Goal: Use online tool/utility: Utilize a website feature to perform a specific function

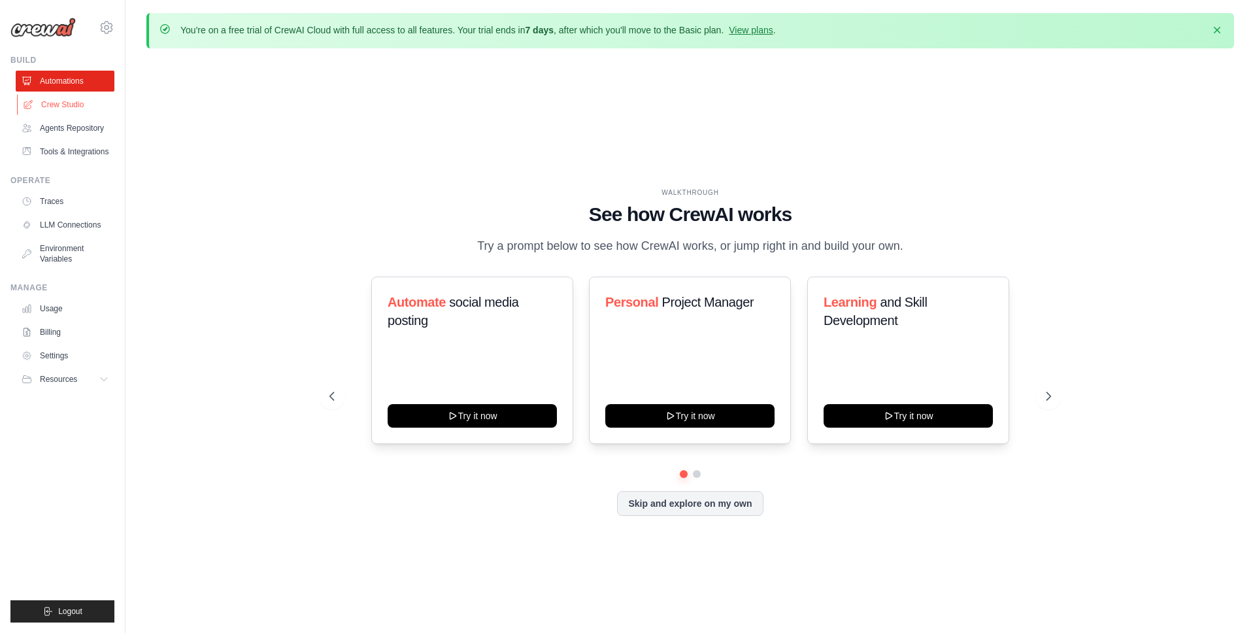
click at [54, 110] on link "Crew Studio" at bounding box center [66, 104] width 99 height 21
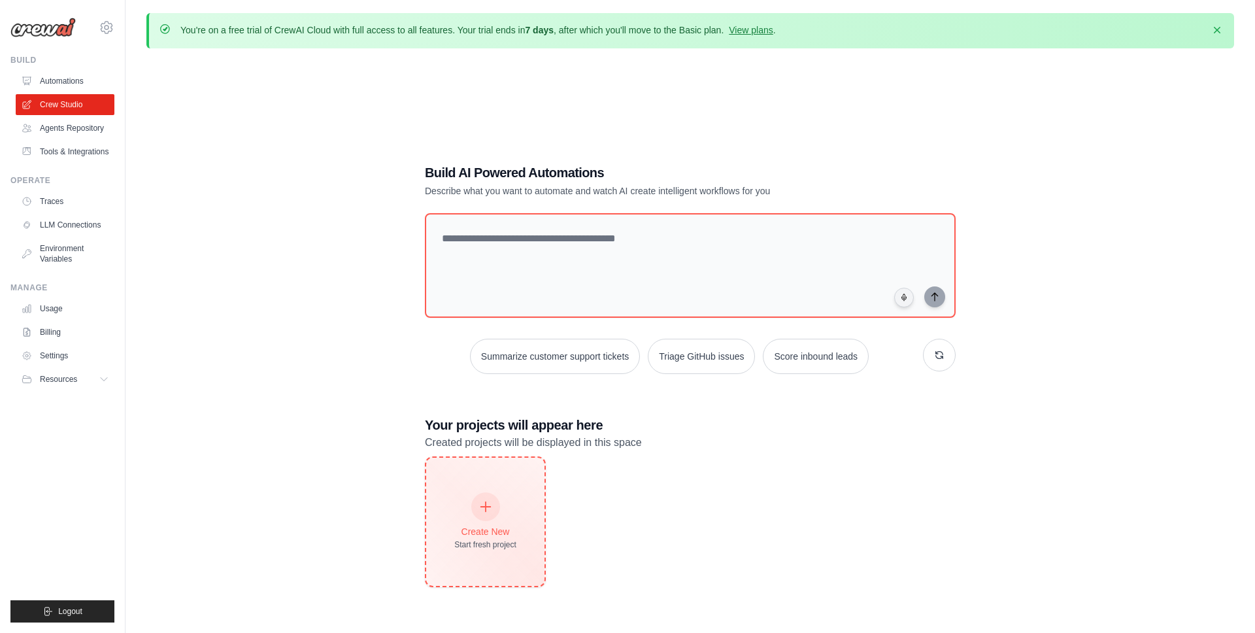
click at [514, 529] on div "Create New" at bounding box center [485, 531] width 62 height 13
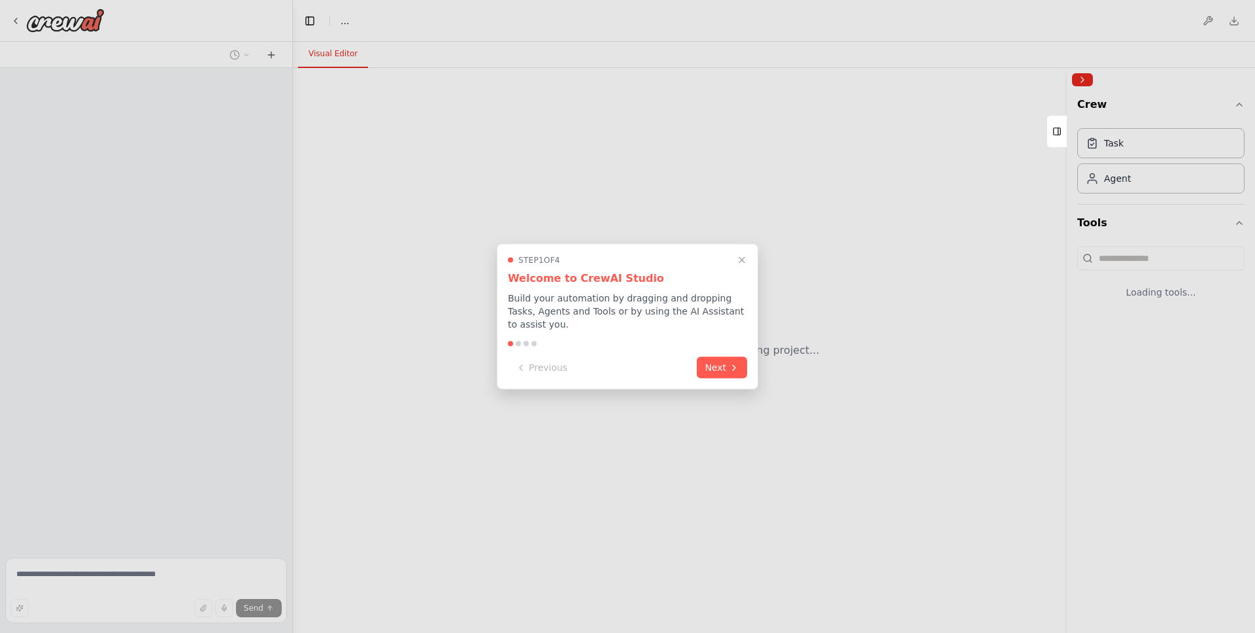
click at [577, 250] on div "Step 1 of 4 Welcome to CrewAI Studio Build your automation by dragging and drop…" at bounding box center [627, 317] width 261 height 146
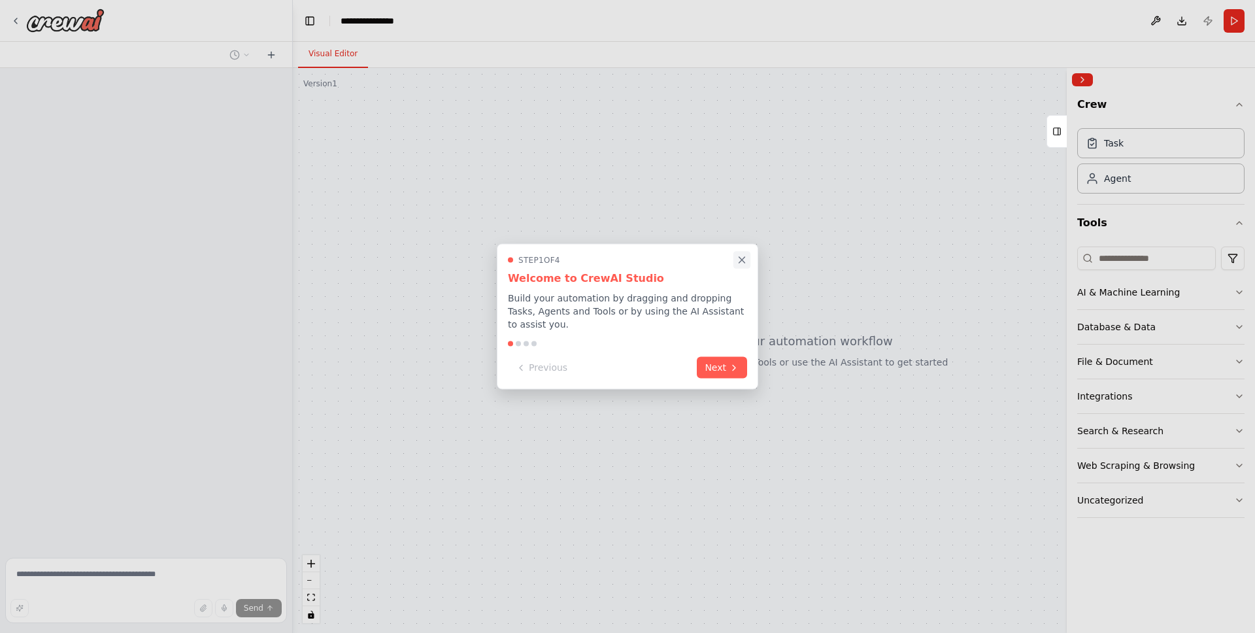
click at [739, 260] on icon "Close walkthrough" at bounding box center [742, 260] width 12 height 12
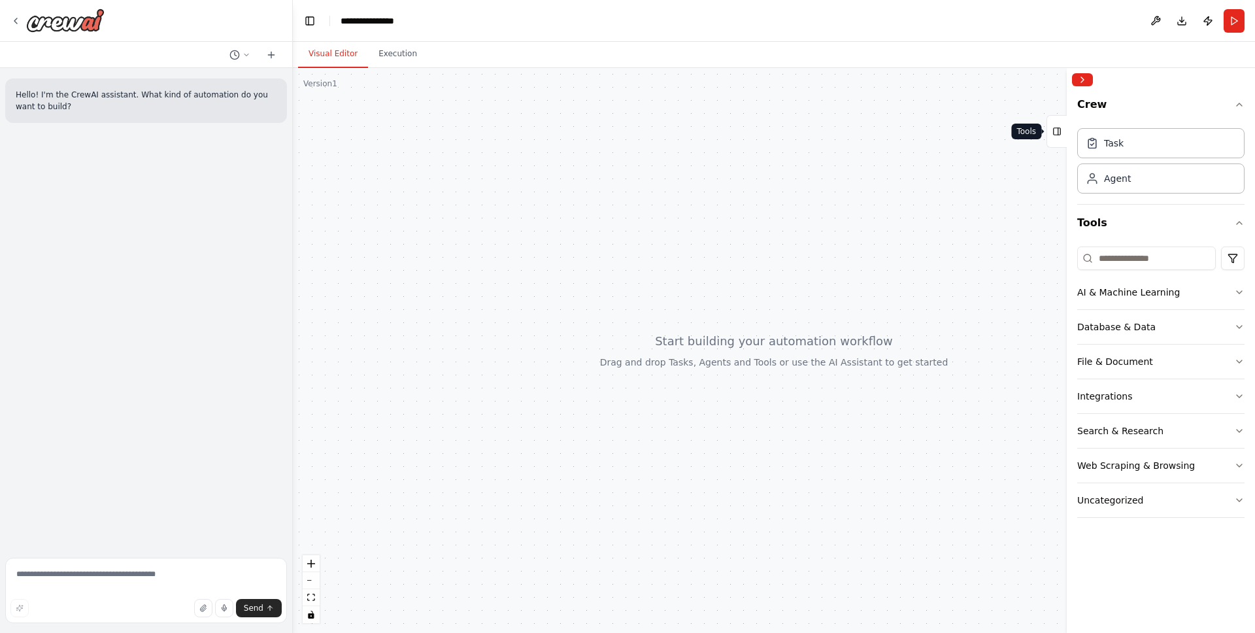
click at [1062, 131] on button "Tools" at bounding box center [1056, 131] width 20 height 33
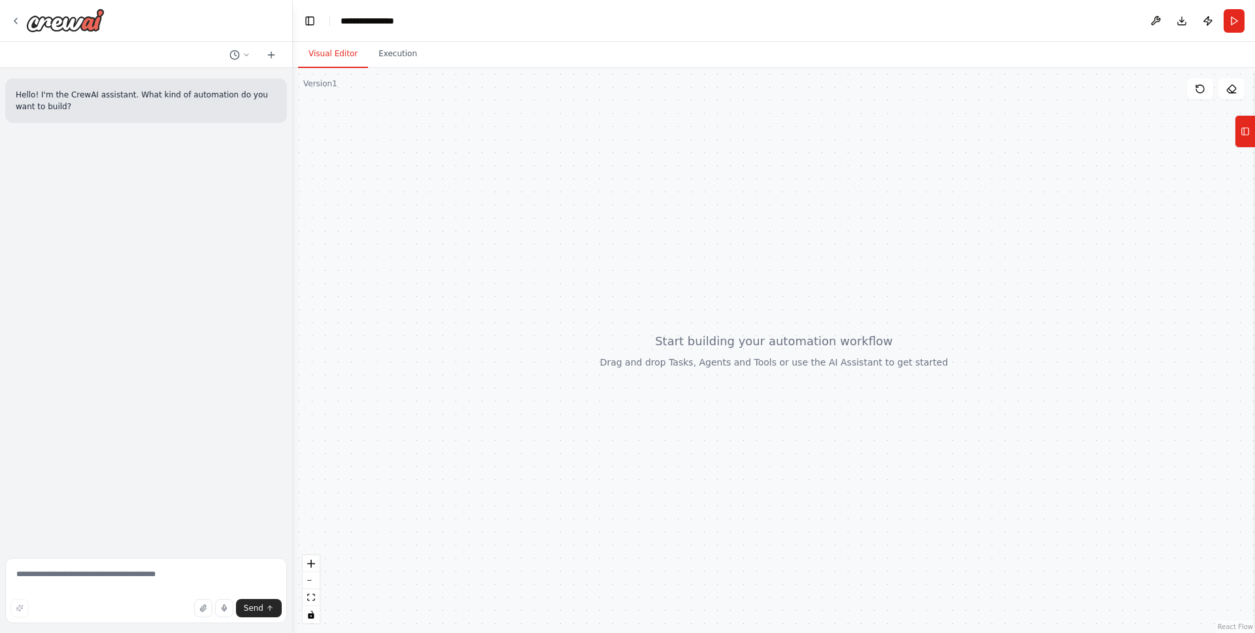
click at [1243, 148] on div at bounding box center [774, 350] width 962 height 565
click at [1243, 132] on icon at bounding box center [1244, 131] width 9 height 21
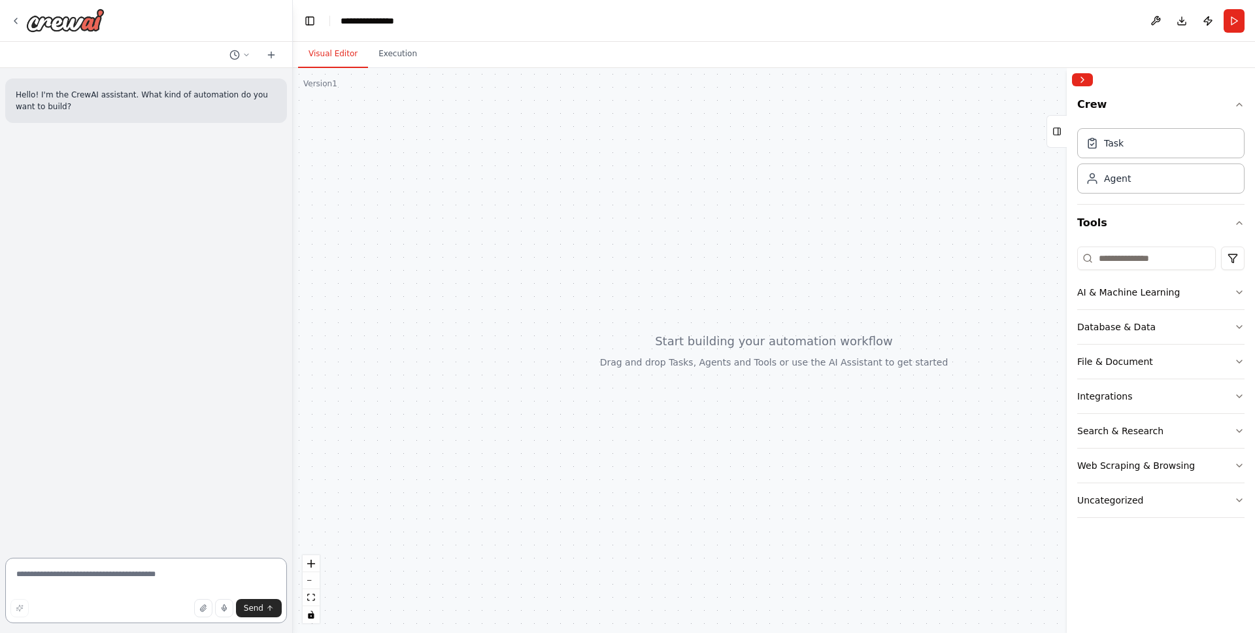
click at [159, 576] on textarea at bounding box center [146, 589] width 282 height 65
type textarea "*"
type textarea "******"
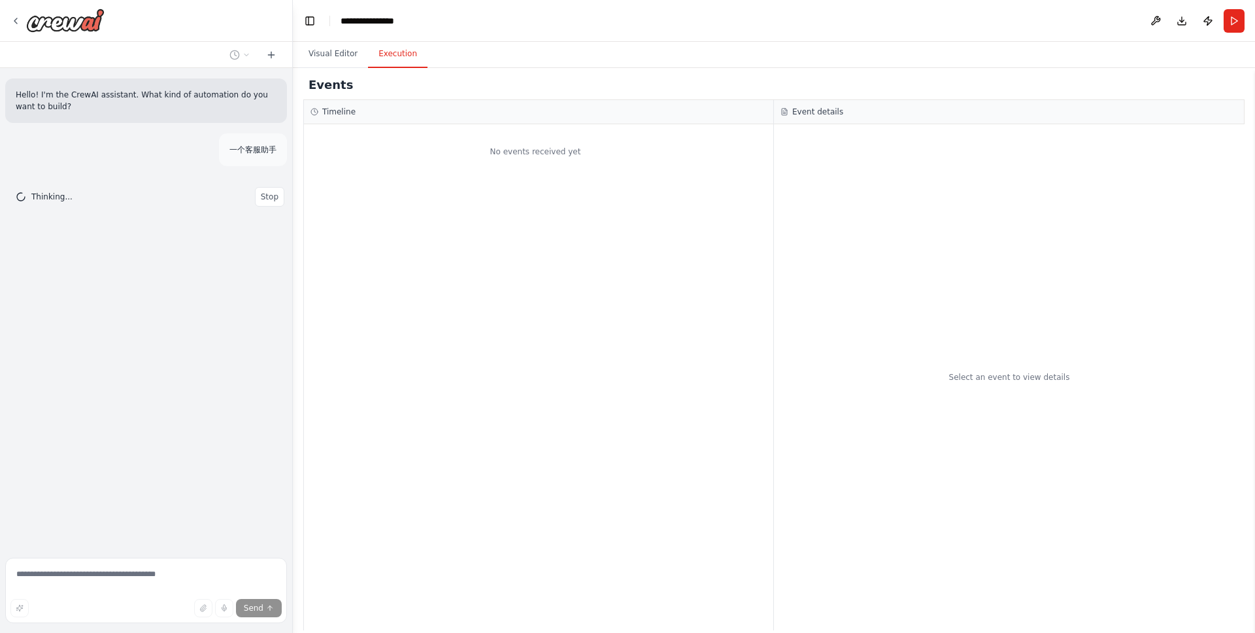
click at [403, 63] on button "Execution" at bounding box center [397, 54] width 59 height 27
click at [366, 69] on div "Events Timeline No events received yet Event details Select an event to view de…" at bounding box center [774, 350] width 962 height 565
click at [347, 55] on button "Visual Editor" at bounding box center [333, 54] width 70 height 27
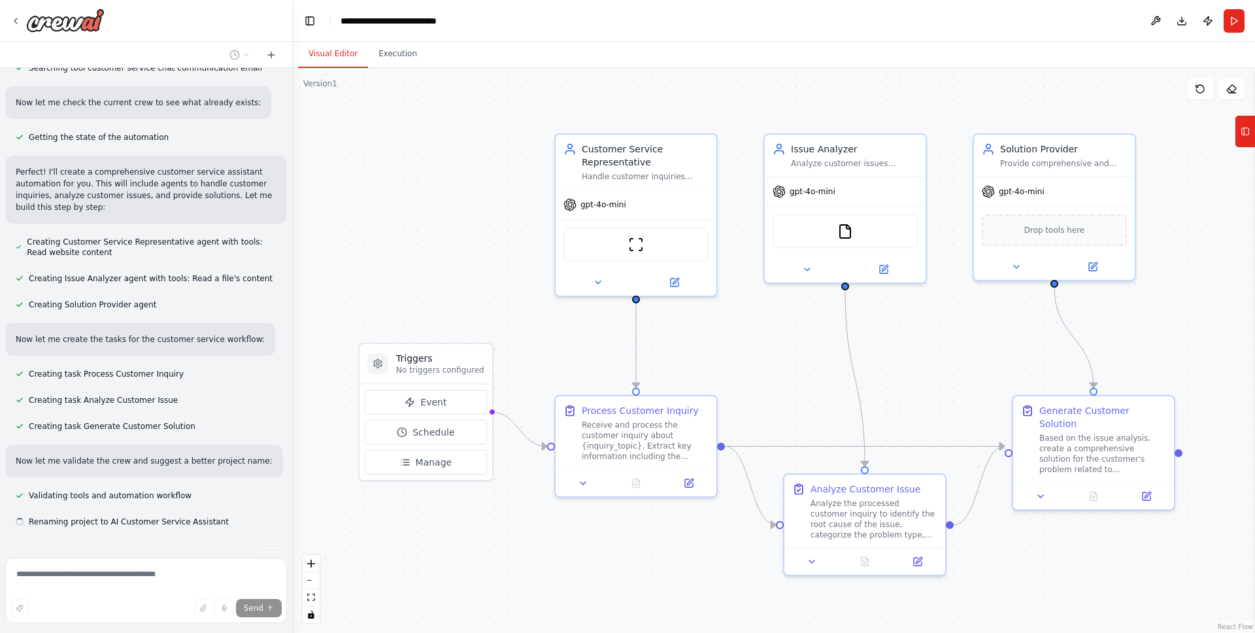
scroll to position [308, 0]
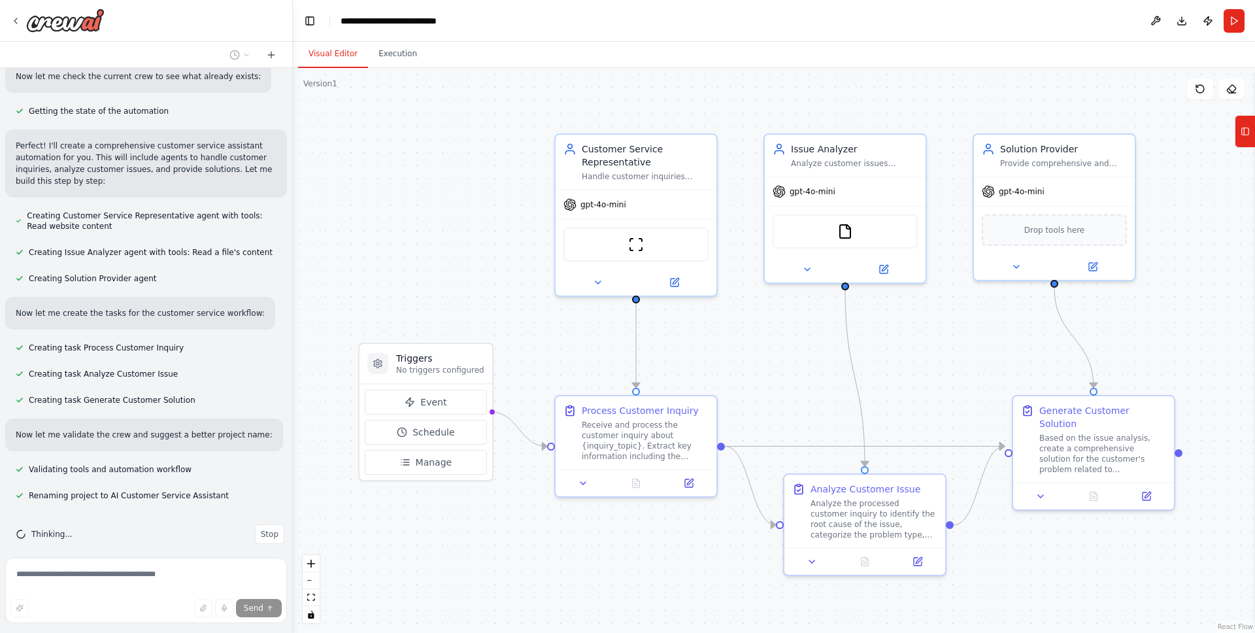
click at [371, 250] on div ".deletable-edge-delete-btn { width: 20px; height: 20px; border: 0px solid #ffff…" at bounding box center [774, 350] width 962 height 565
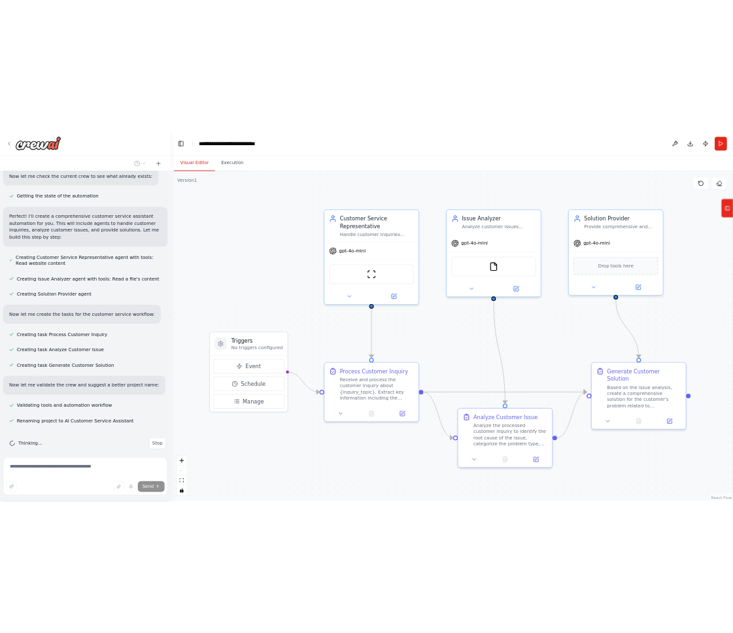
scroll to position [340, 0]
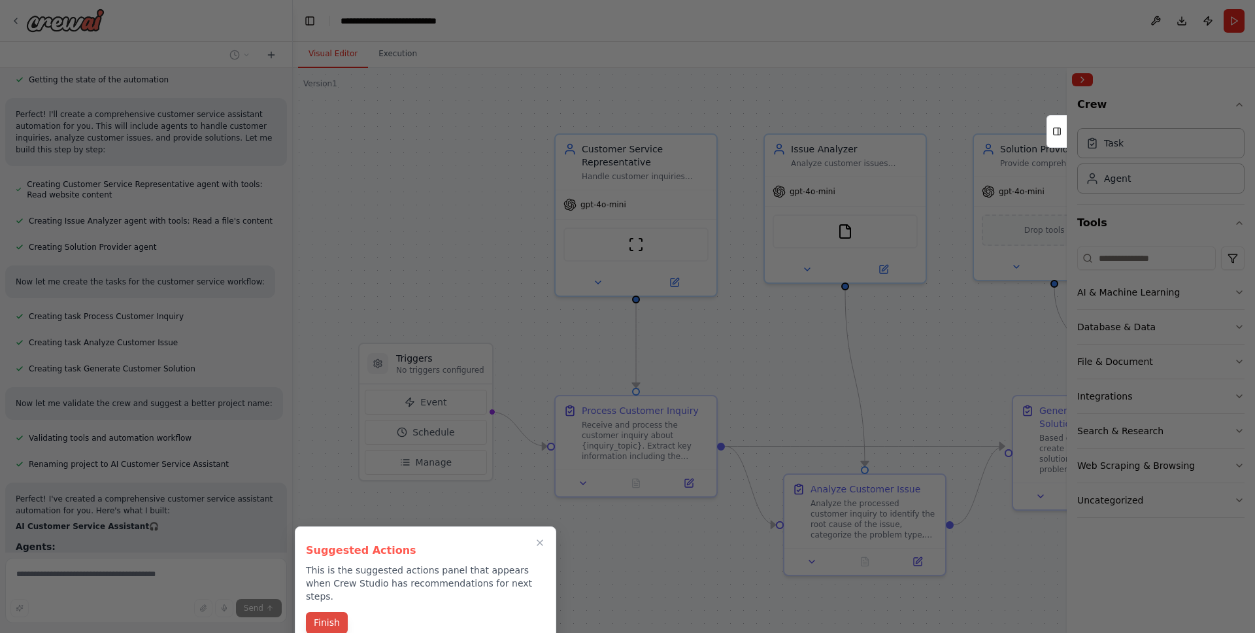
click at [331, 612] on button "Finish" at bounding box center [327, 623] width 42 height 22
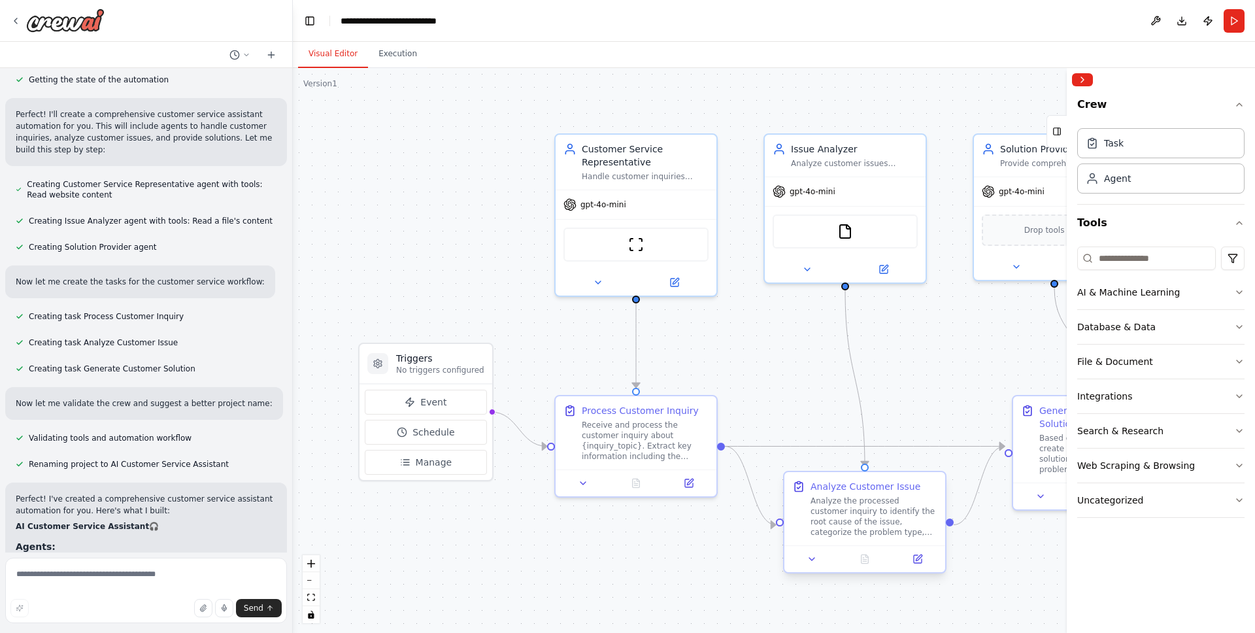
click at [846, 533] on div "Analyze the processed customer inquiry to identify the root cause of the issue,…" at bounding box center [873, 516] width 127 height 42
click at [1033, 447] on div "Generate Customer Solution Based on the issue analysis, create a comprehensive …" at bounding box center [1093, 436] width 145 height 71
click at [982, 218] on div "Drop tools here" at bounding box center [1053, 227] width 145 height 31
click at [849, 202] on div "gpt-4o-mini" at bounding box center [845, 188] width 161 height 29
click at [635, 190] on div "gpt-4o-mini" at bounding box center [635, 202] width 161 height 29
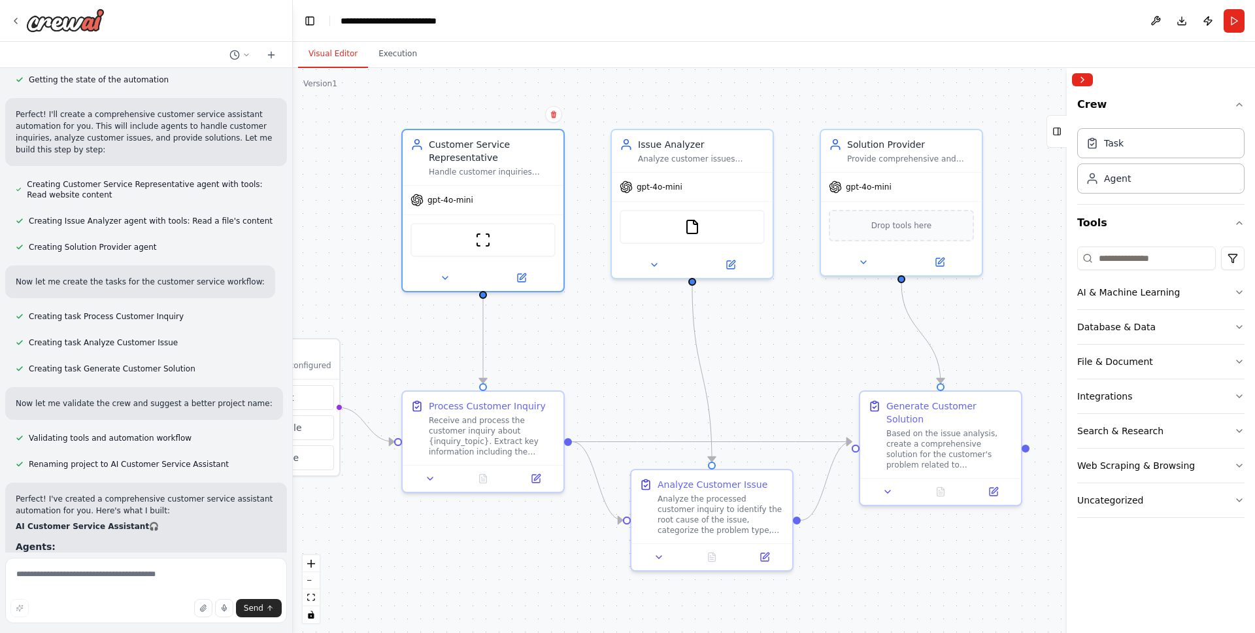
drag, startPoint x: 767, startPoint y: 369, endPoint x: 615, endPoint y: 363, distance: 152.4
click at [615, 365] on div ".deletable-edge-delete-btn { width: 20px; height: 20px; border: 0px solid #ffff…" at bounding box center [774, 350] width 962 height 565
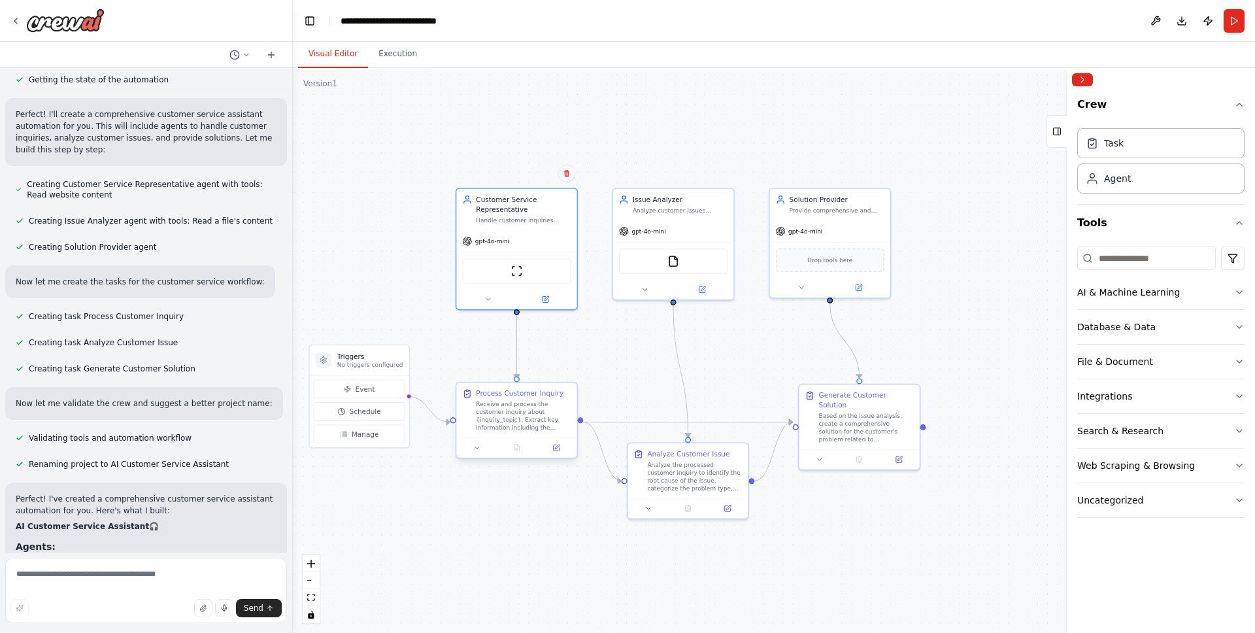
click at [522, 416] on div "Receive and process the customer inquiry about {inquiry_topic}. Extract key inf…" at bounding box center [523, 415] width 95 height 31
click at [645, 380] on div ".deletable-edge-delete-btn { width: 20px; height: 20px; border: 0px solid #ffff…" at bounding box center [774, 350] width 962 height 565
click at [802, 410] on div "Generate Customer Solution Based on the issue analysis, create a comprehensive …" at bounding box center [859, 414] width 120 height 65
click at [791, 355] on div ".deletable-edge-delete-btn { width: 20px; height: 20px; border: 0px solid #ffff…" at bounding box center [774, 350] width 962 height 565
click at [805, 246] on div "Drop tools here" at bounding box center [830, 258] width 108 height 24
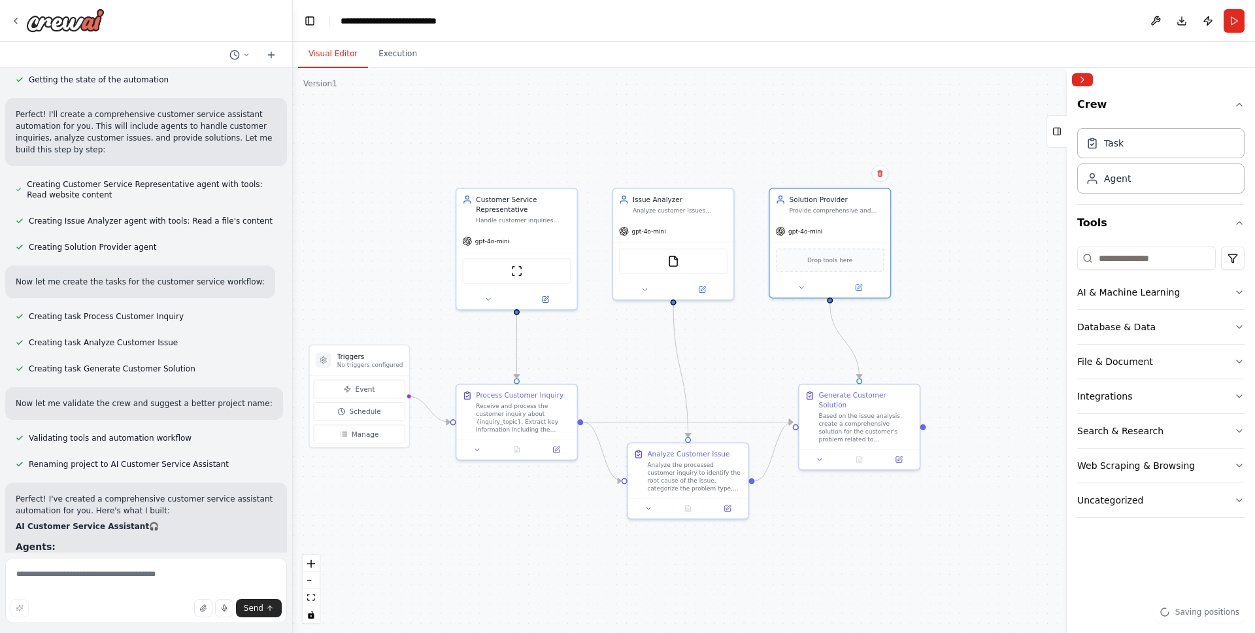
click at [730, 346] on div ".deletable-edge-delete-btn { width: 20px; height: 20px; border: 0px solid #ffff…" at bounding box center [774, 350] width 962 height 565
click at [659, 254] on div "FileReadTool" at bounding box center [673, 259] width 108 height 25
click at [606, 361] on div ".deletable-edge-delete-btn { width: 20px; height: 20px; border: 0px solid #ffff…" at bounding box center [774, 350] width 962 height 565
click at [504, 263] on div "ScrapeWebsiteTool" at bounding box center [516, 269] width 108 height 25
click at [582, 384] on div ".deletable-edge-delete-btn { width: 20px; height: 20px; border: 0px solid #ffff…" at bounding box center [774, 350] width 962 height 565
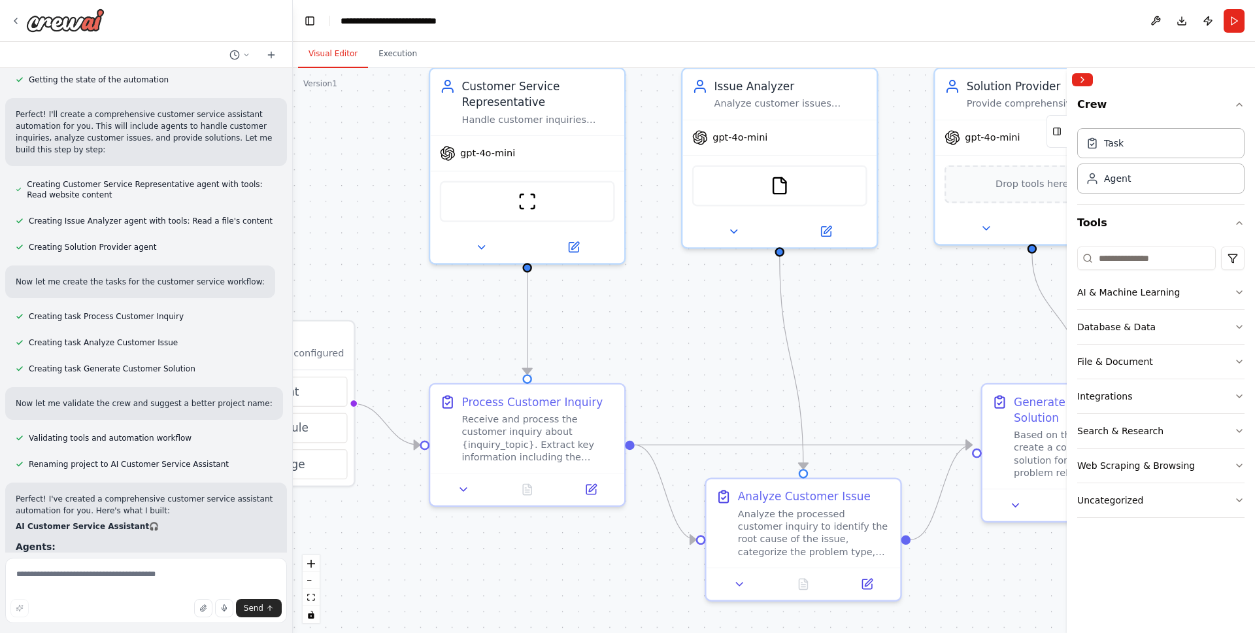
click at [743, 378] on div ".deletable-edge-delete-btn { width: 20px; height: 20px; border: 0px solid #ffff…" at bounding box center [774, 350] width 962 height 565
click at [715, 444] on icon "Edge from 770ff9f0-193a-4f6e-a085-0dd15eab127d to a87503e1-1ec8-4925-8611-9ab22…" at bounding box center [802, 444] width 337 height 0
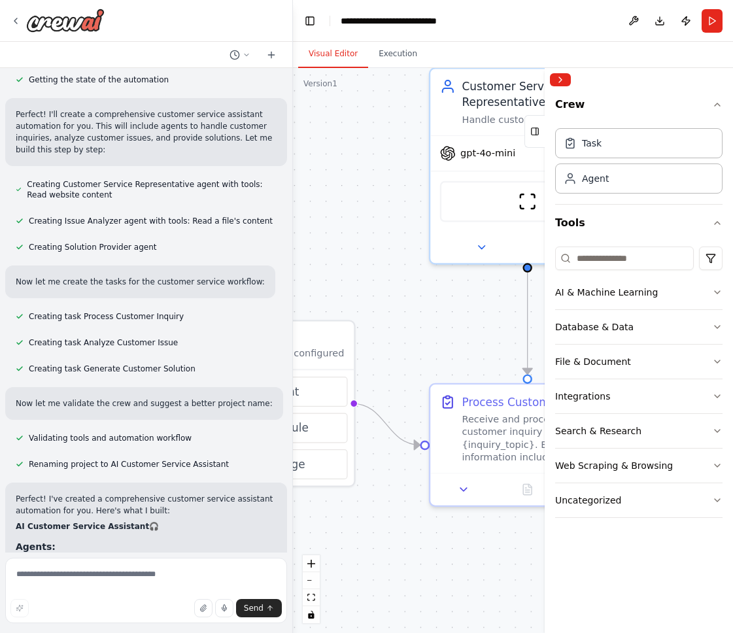
scroll to position [878, 0]
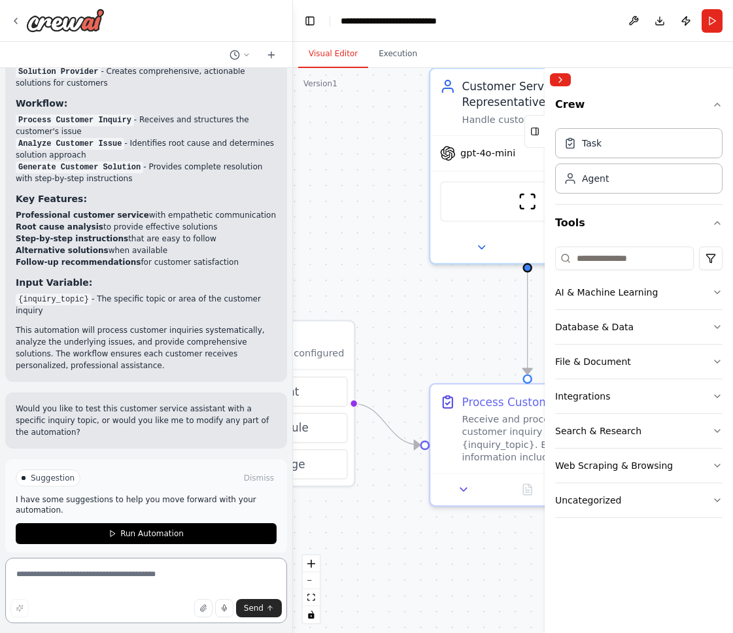
click at [166, 572] on textarea at bounding box center [146, 589] width 282 height 65
type textarea "******"
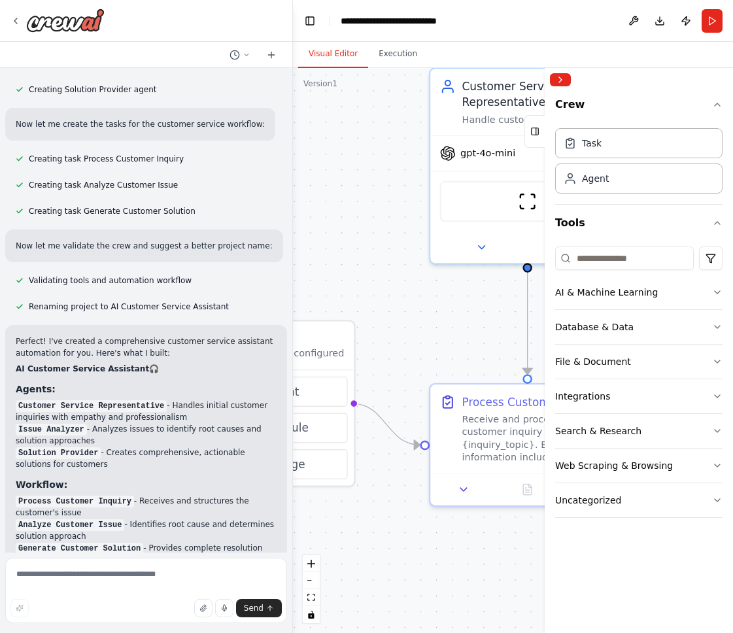
scroll to position [772, 0]
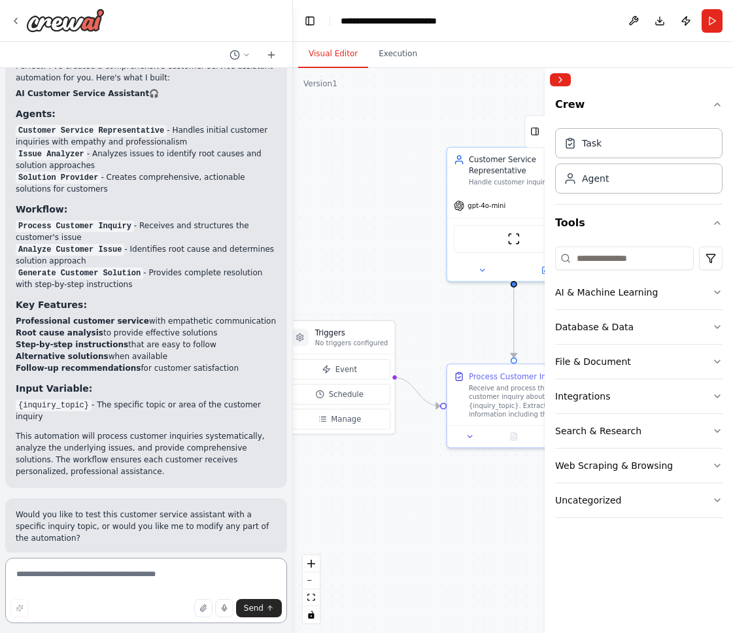
click at [183, 586] on textarea at bounding box center [146, 589] width 282 height 65
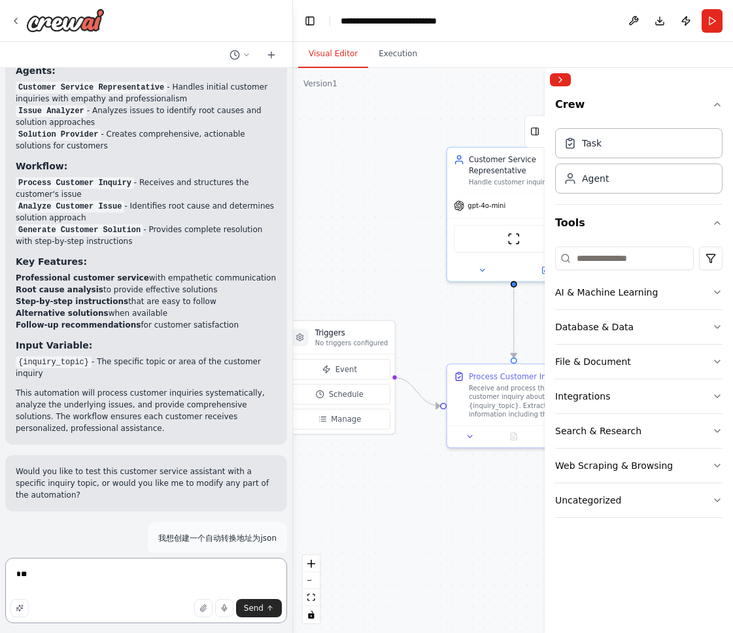
type textarea "*"
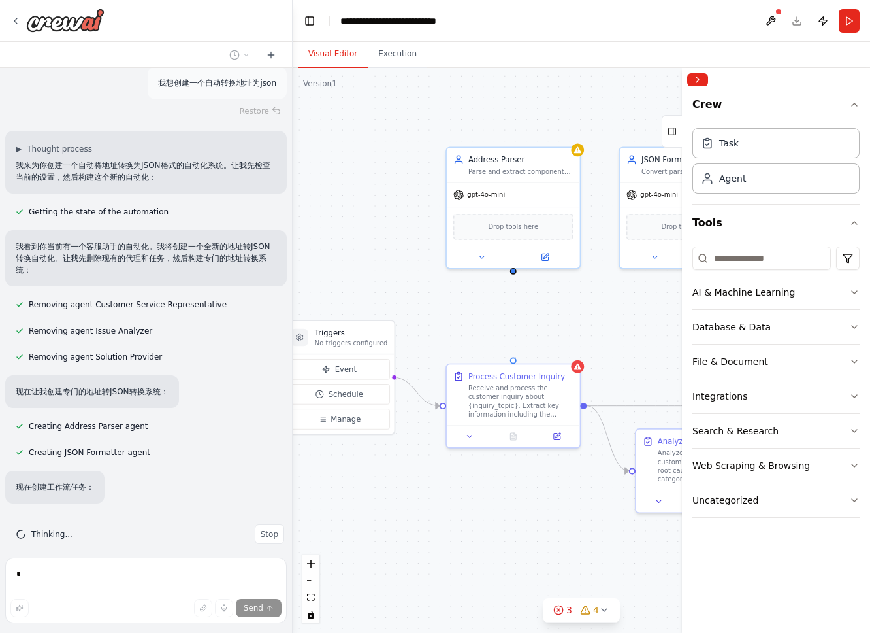
scroll to position [1296, 0]
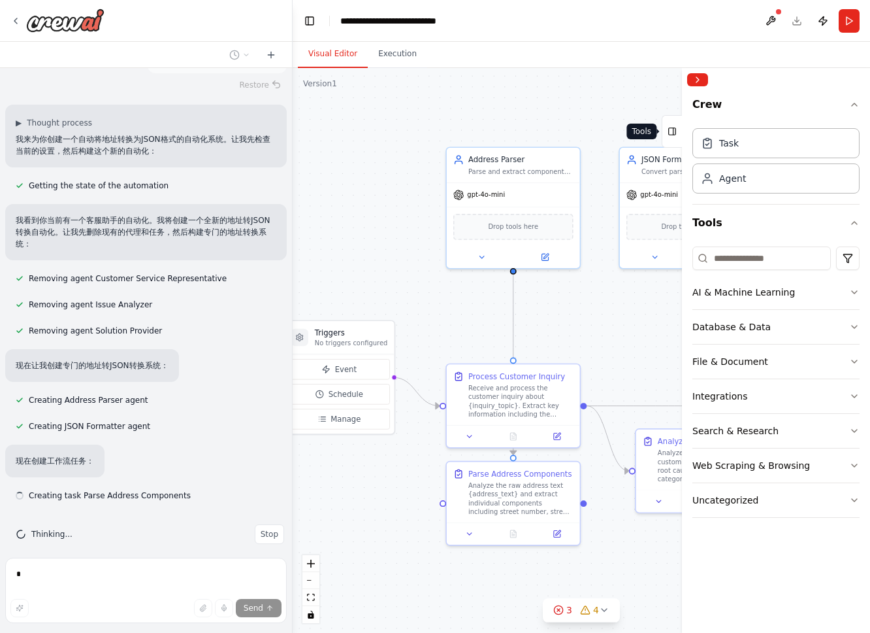
click at [673, 127] on icon at bounding box center [672, 131] width 9 height 21
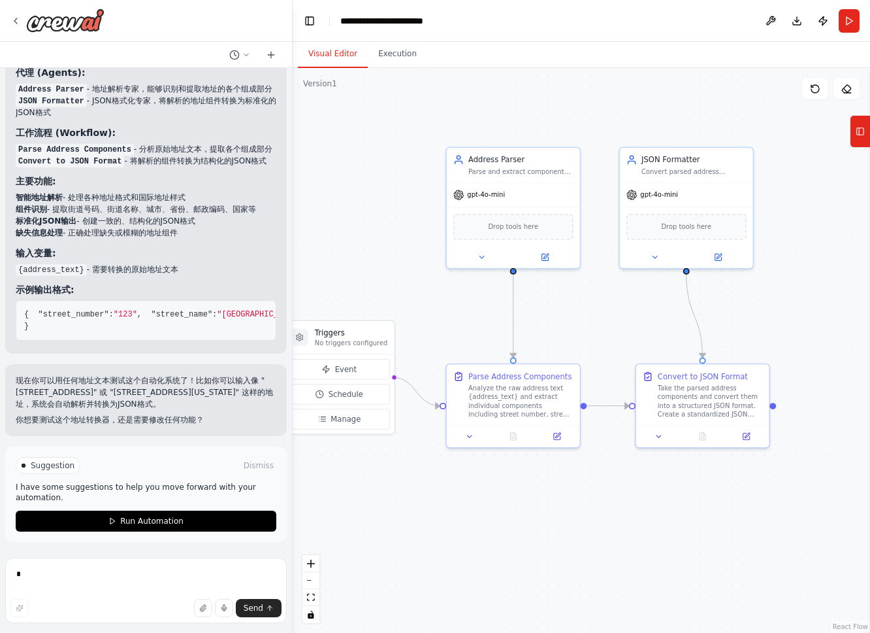
scroll to position [2248, 0]
